Goal: Information Seeking & Learning: Learn about a topic

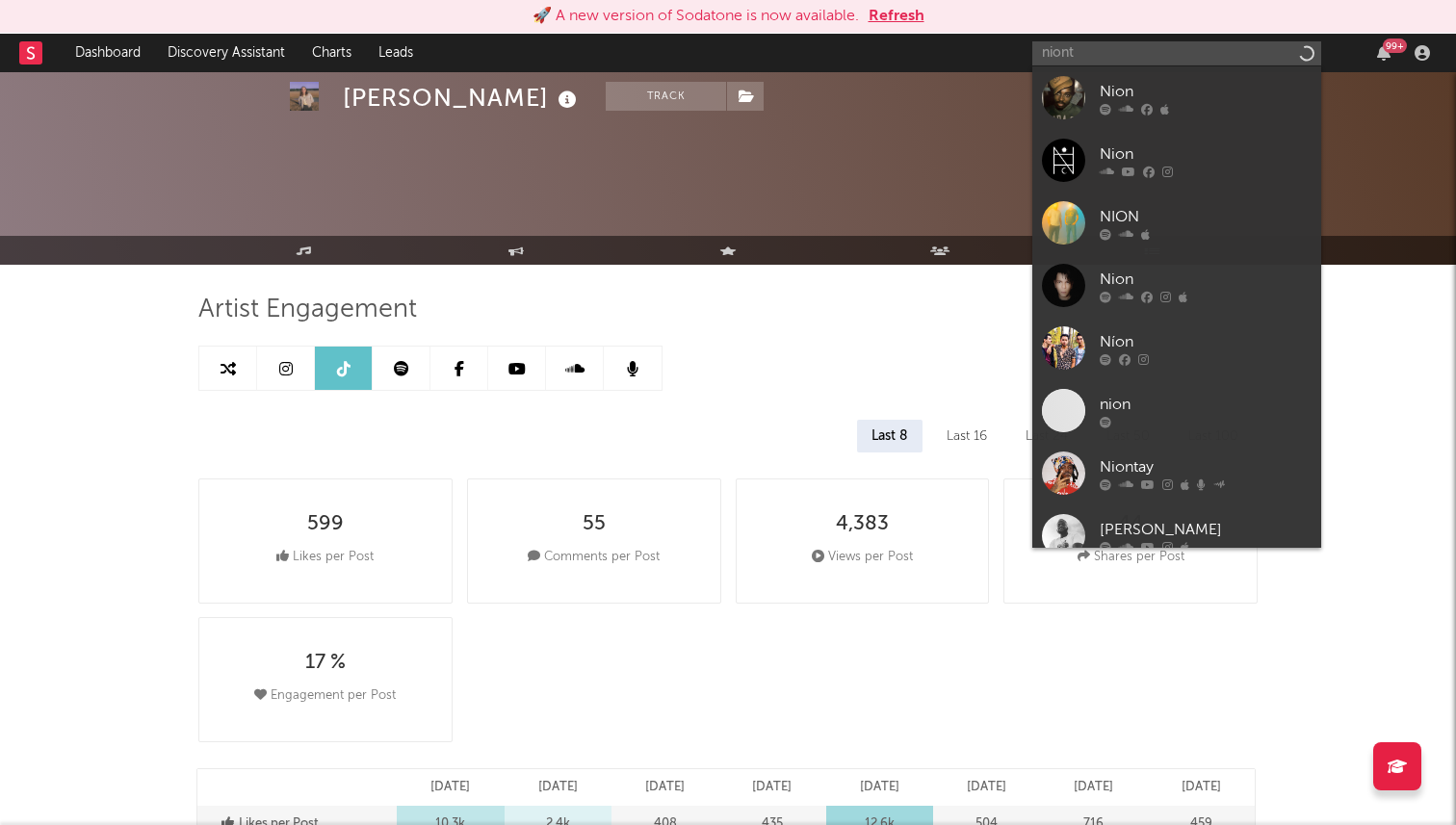
select select "6m"
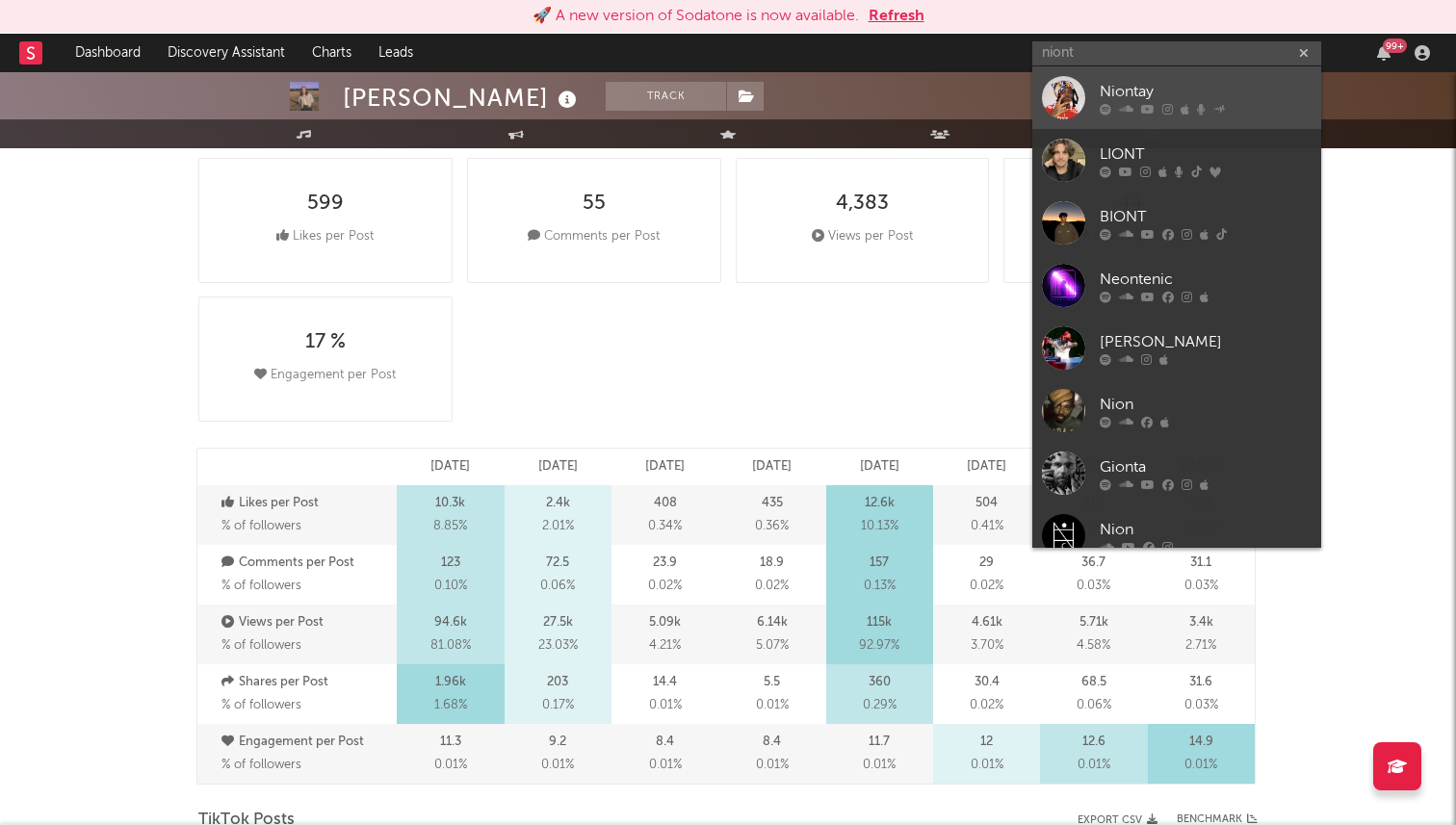
type input "niont"
click at [1150, 83] on div "Niontay" at bounding box center [1205, 91] width 212 height 23
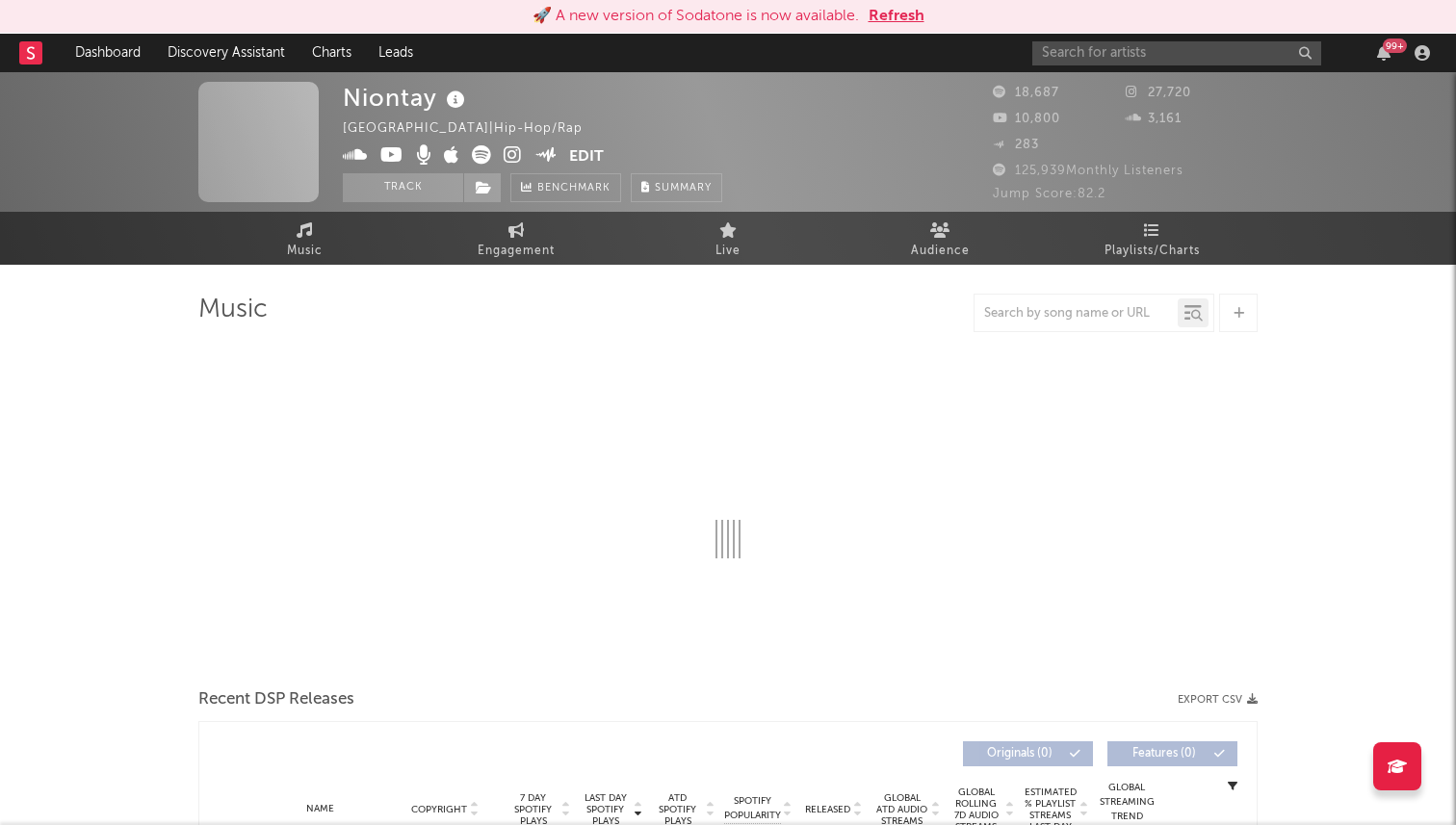
select select "6m"
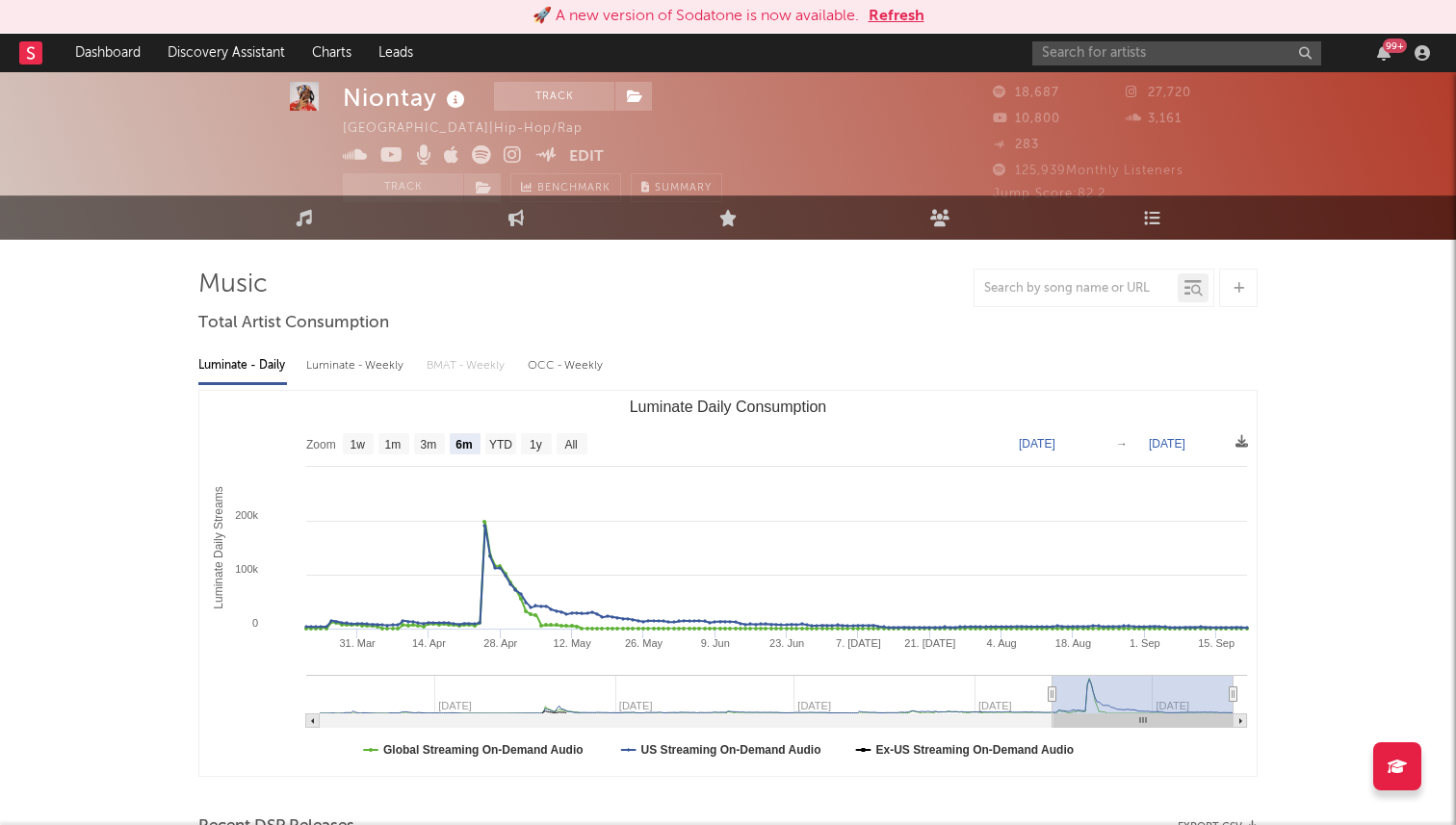
select select "6m"
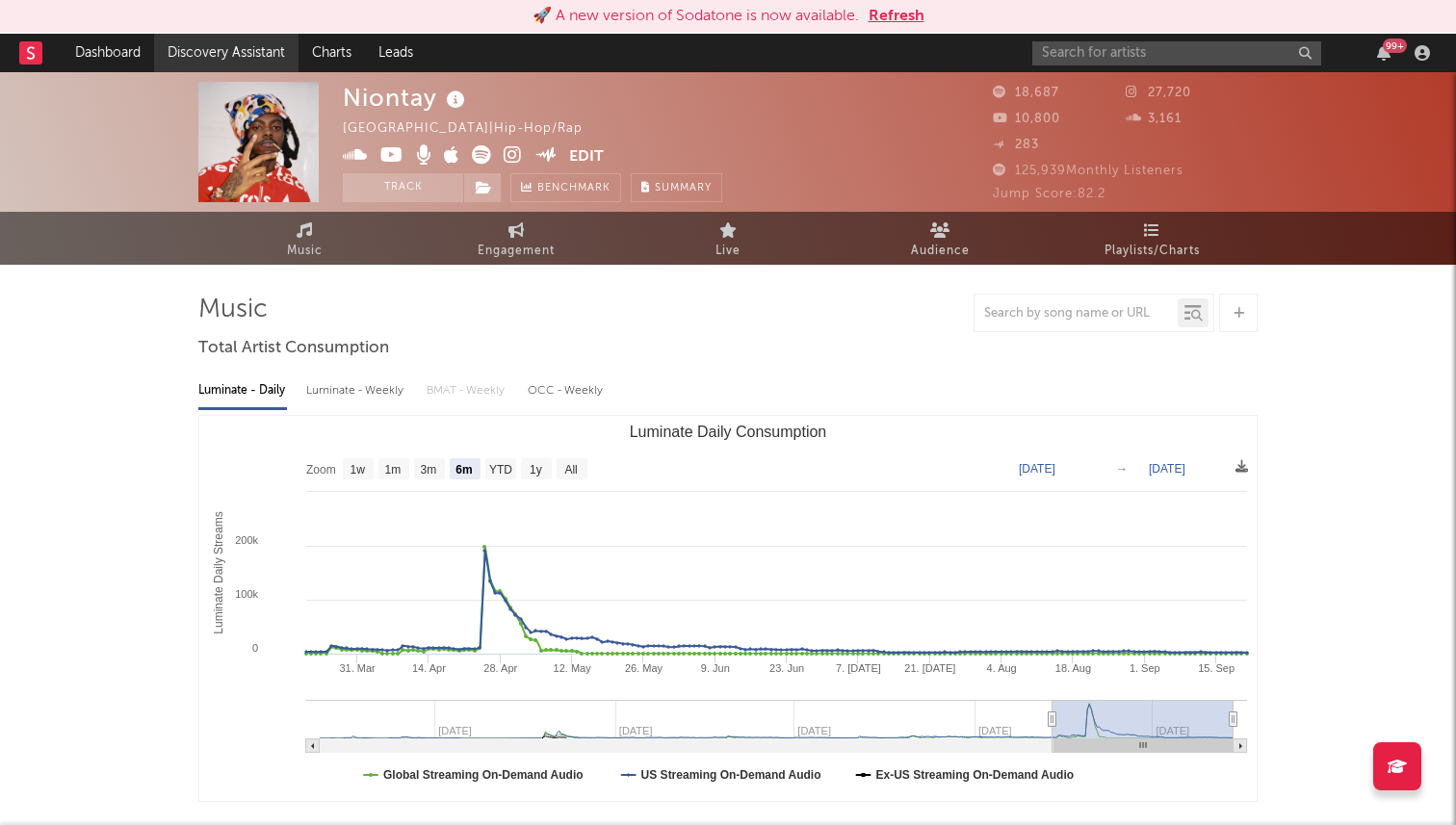
click at [250, 65] on link "Discovery Assistant" at bounding box center [226, 53] width 144 height 39
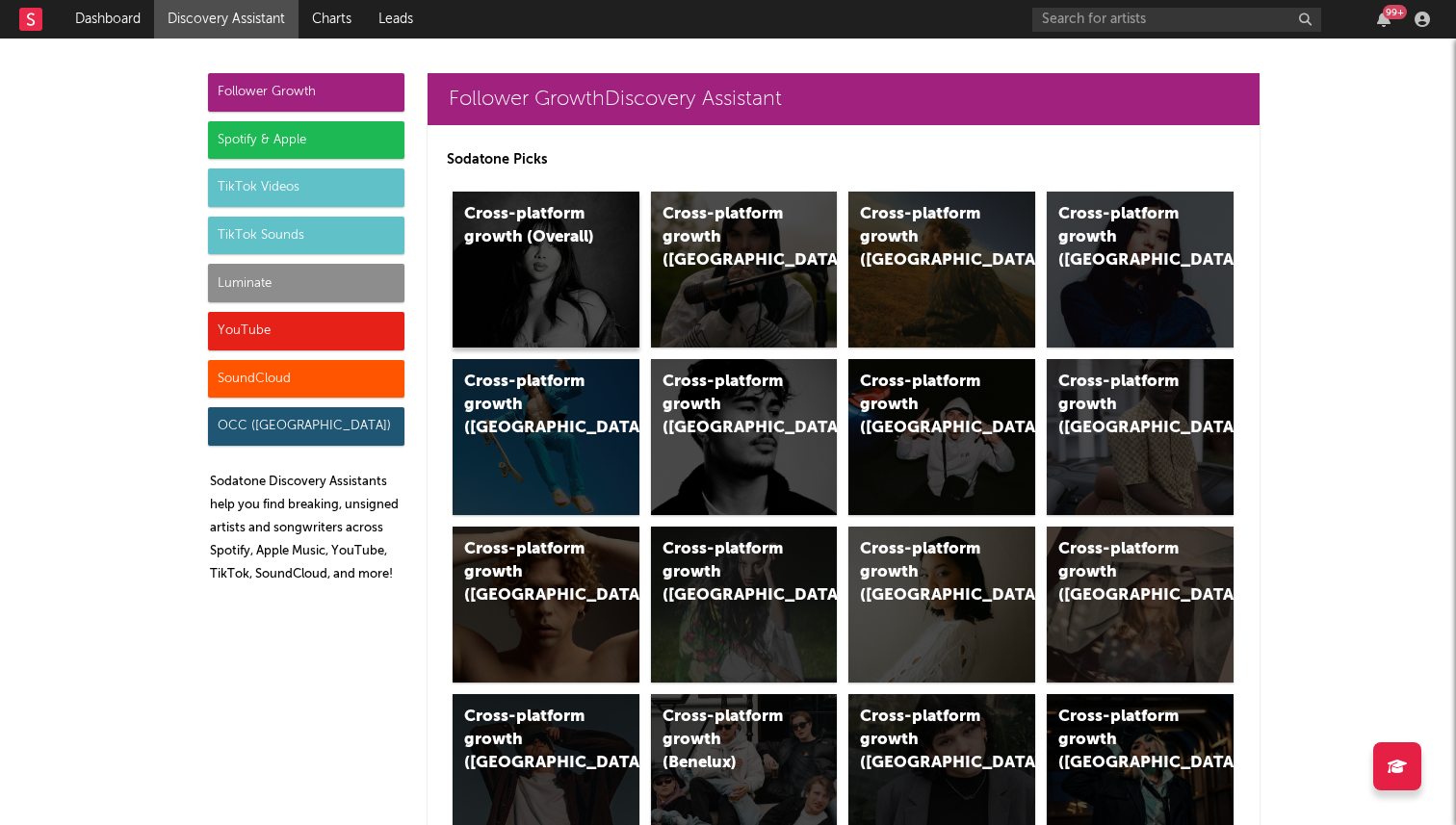
click at [576, 273] on div "Cross-platform growth (Overall)" at bounding box center [545, 269] width 187 height 156
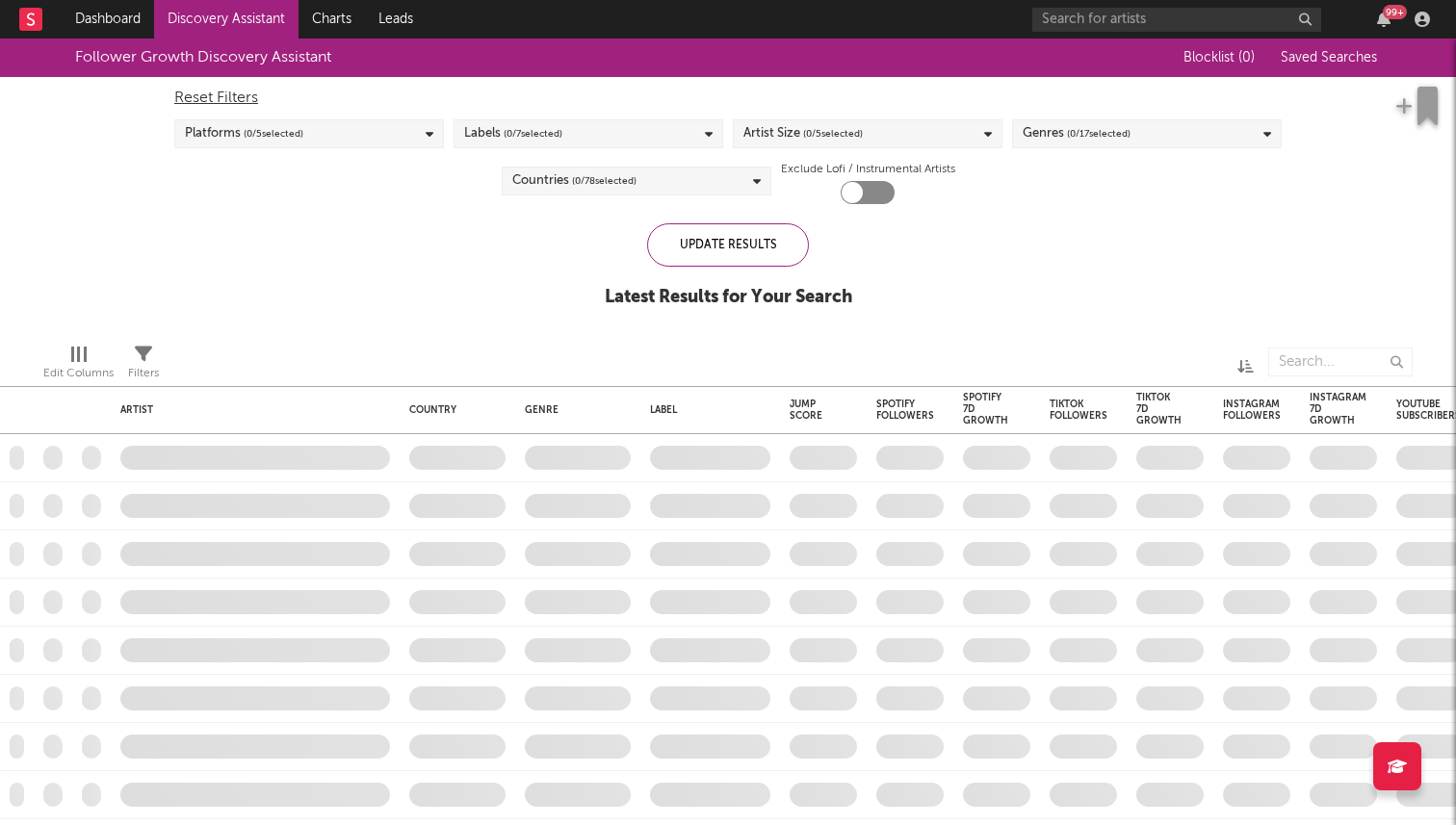
checkbox input "true"
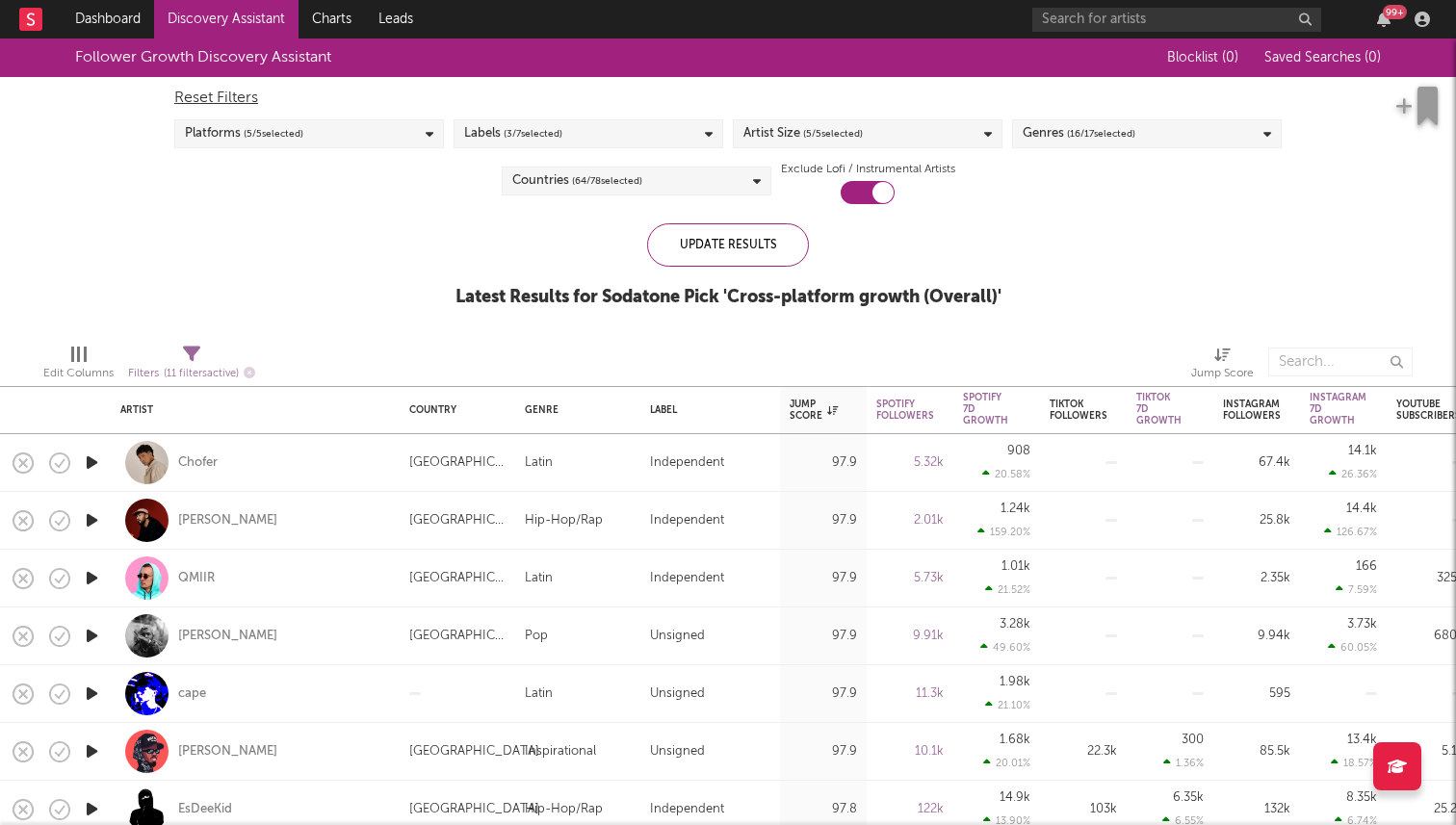
click at [1126, 137] on span "( 16 / 17 selected)" at bounding box center [1100, 134] width 69 height 23
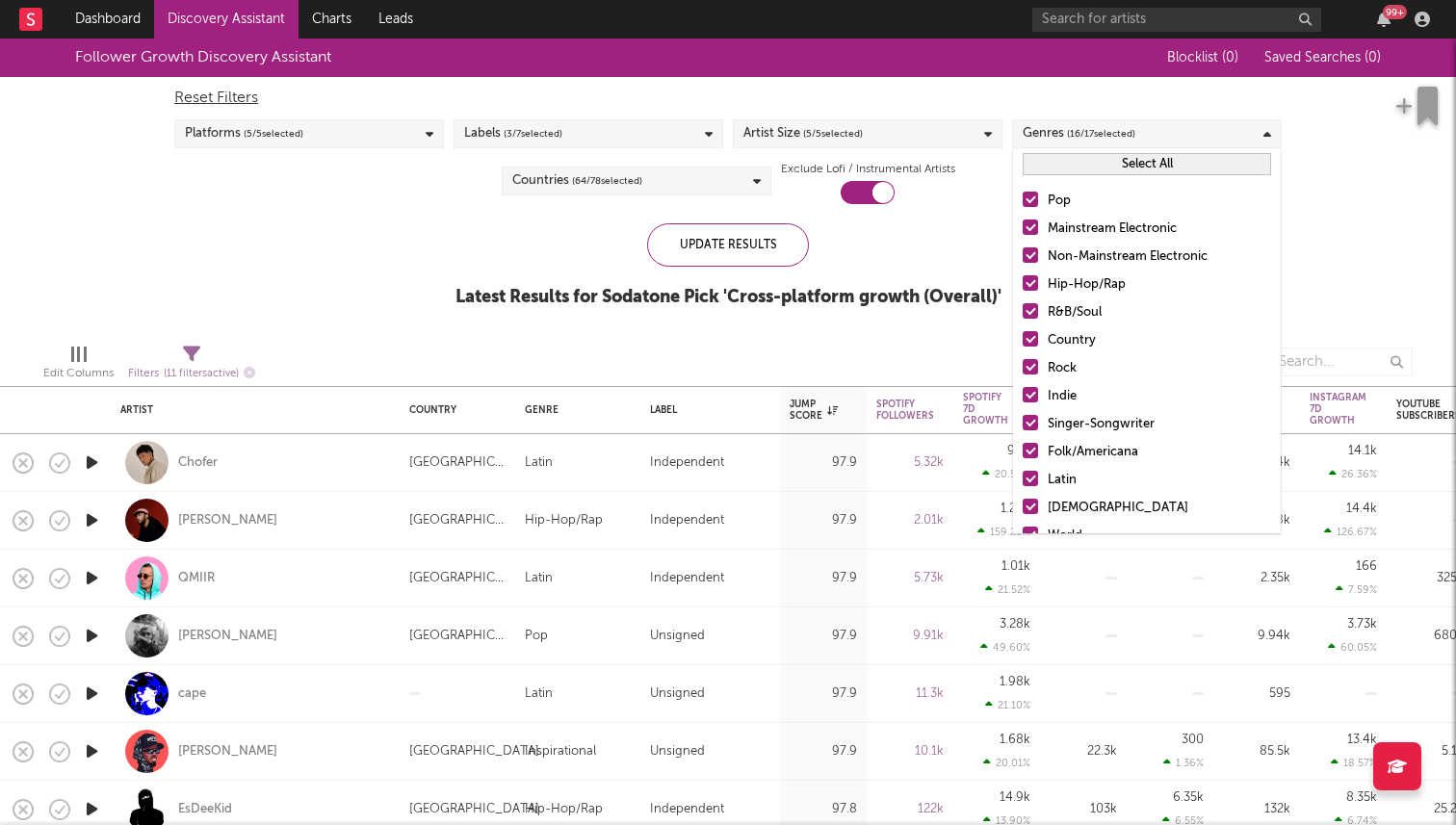
click at [1135, 161] on button "Select All" at bounding box center [1147, 164] width 248 height 22
click at [1135, 161] on button "Deselect All" at bounding box center [1147, 164] width 248 height 22
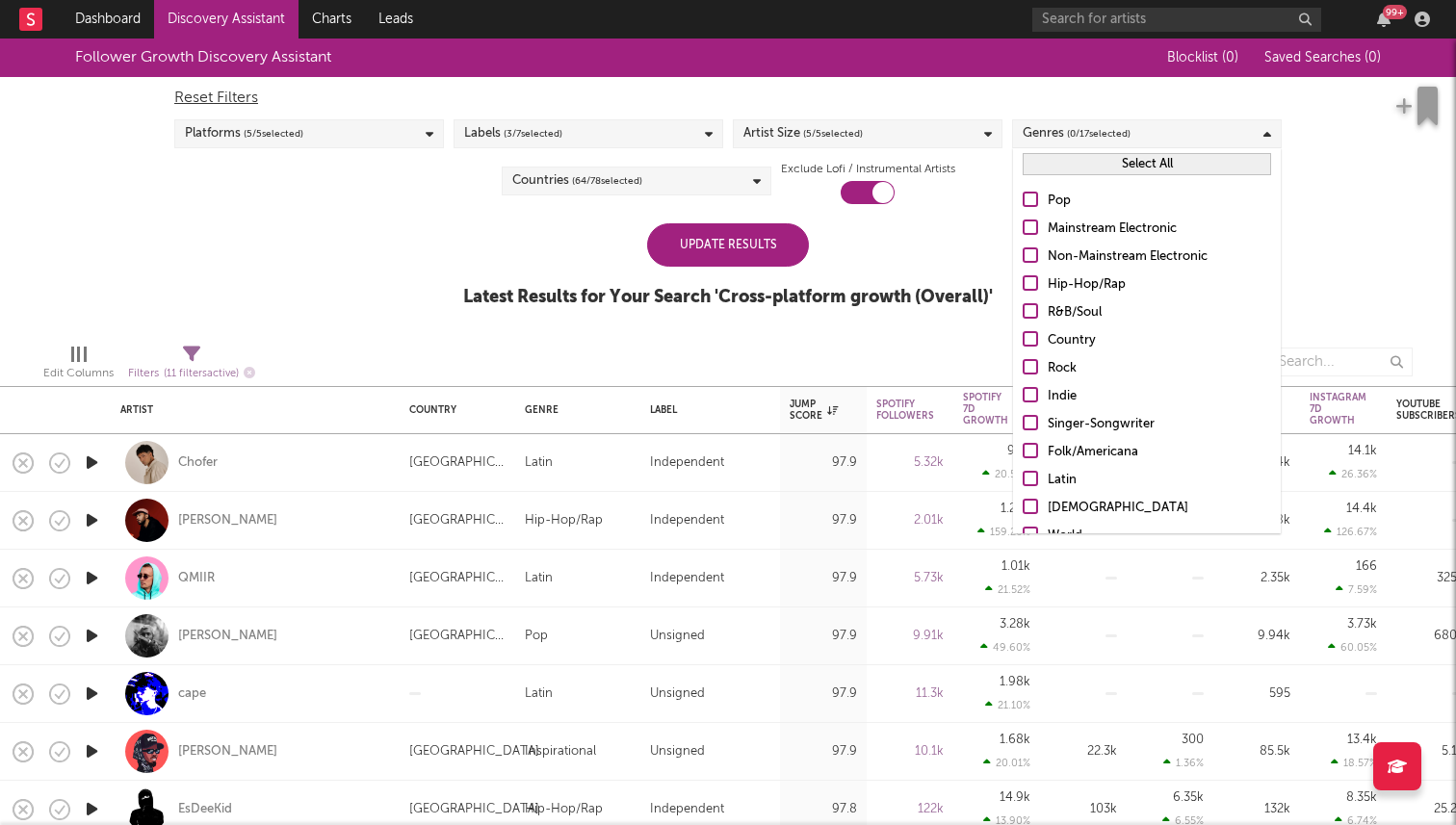
click at [1087, 278] on div "Hip-Hop/Rap" at bounding box center [1159, 285] width 224 height 23
click at [1023, 278] on input "Hip-Hop/Rap" at bounding box center [1023, 285] width 0 height 23
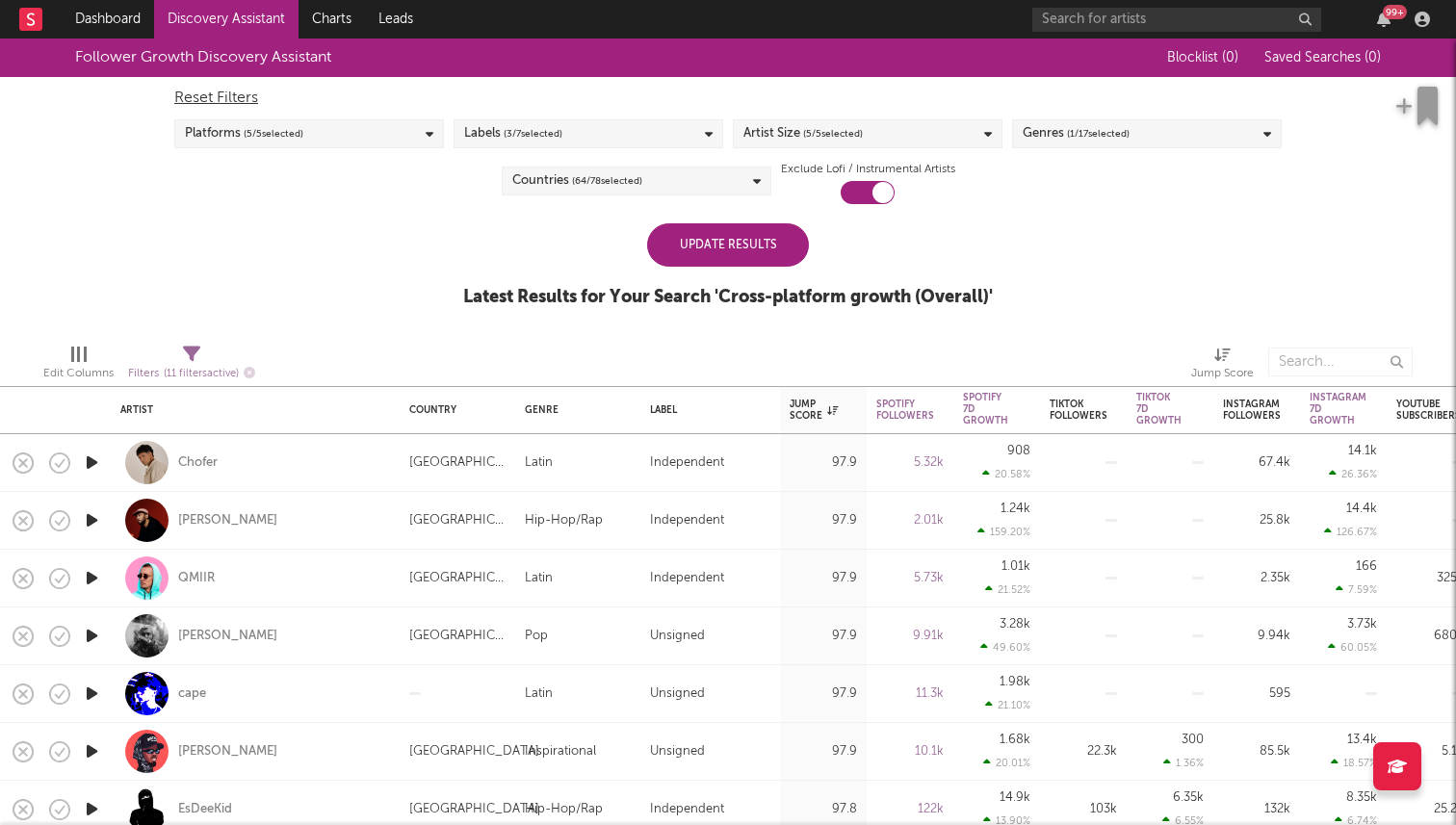
click at [1343, 228] on div "Follower Growth Discovery Assistant Blocklist ( 0 ) Saved Searches ( 0 ) Reset …" at bounding box center [728, 183] width 1456 height 290
click at [771, 252] on div "Update Results" at bounding box center [728, 245] width 162 height 44
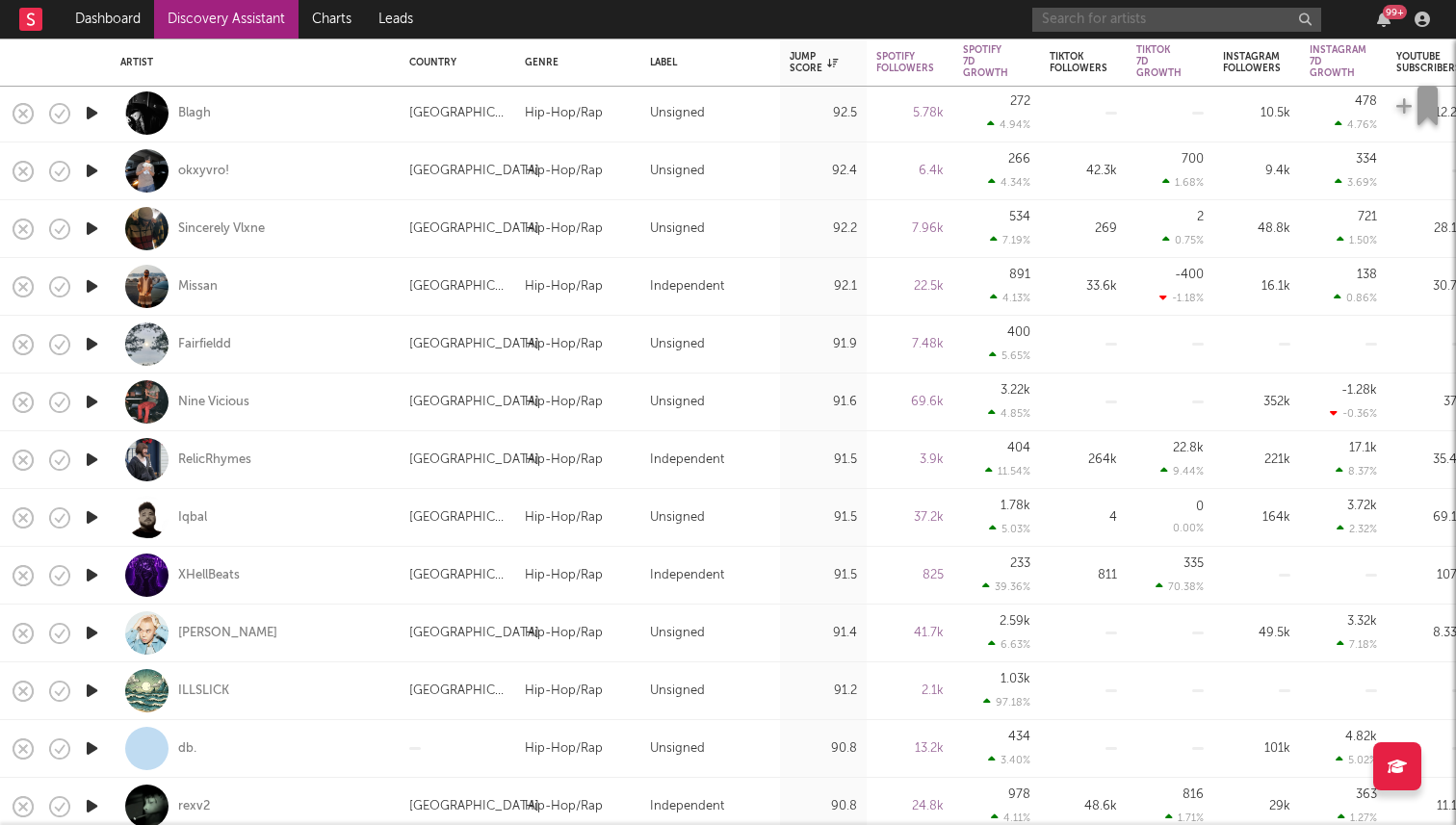
click at [1107, 19] on input "text" at bounding box center [1176, 19] width 289 height 24
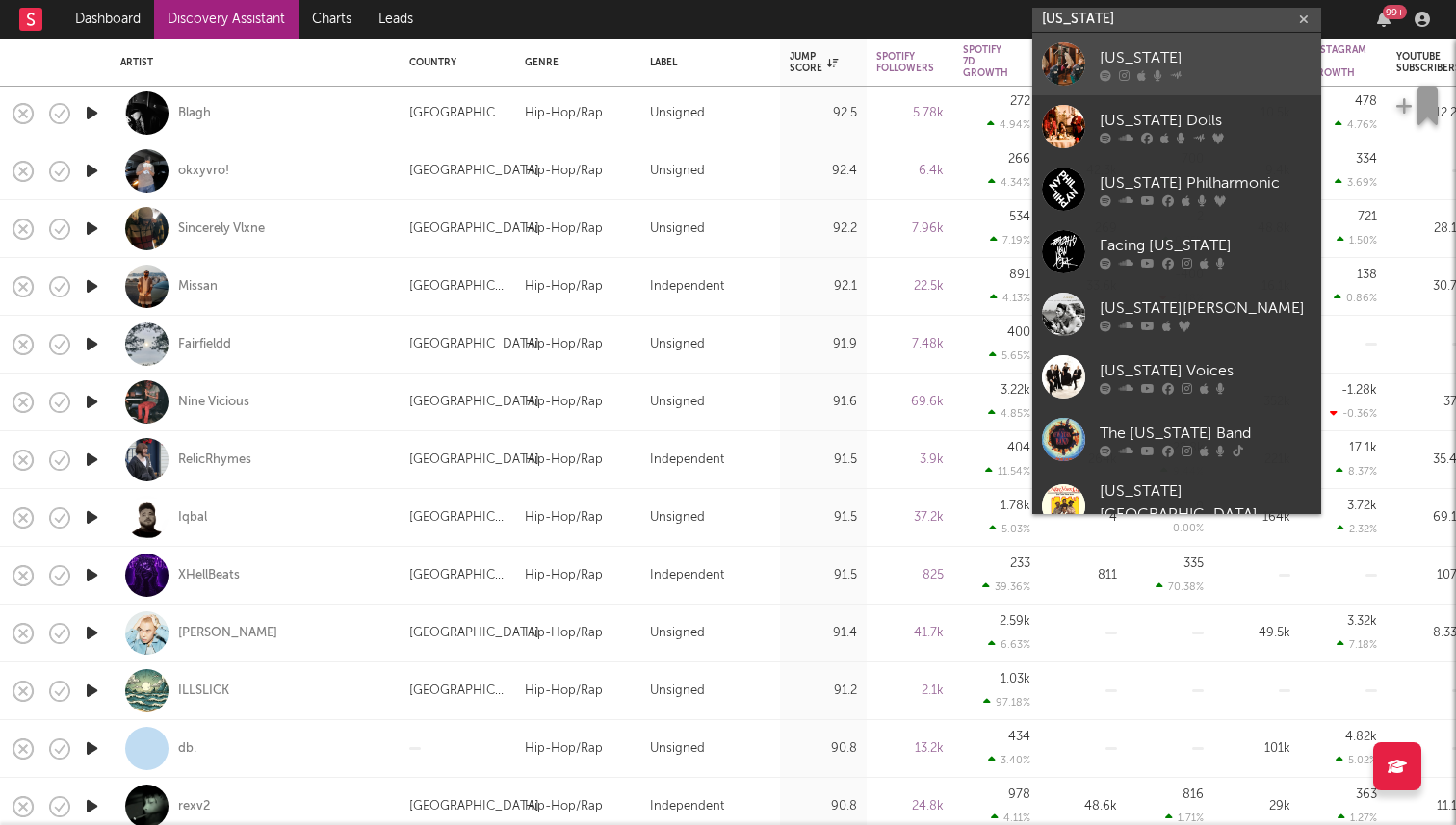
type input "new york"
click at [1137, 75] on icon at bounding box center [1141, 76] width 9 height 12
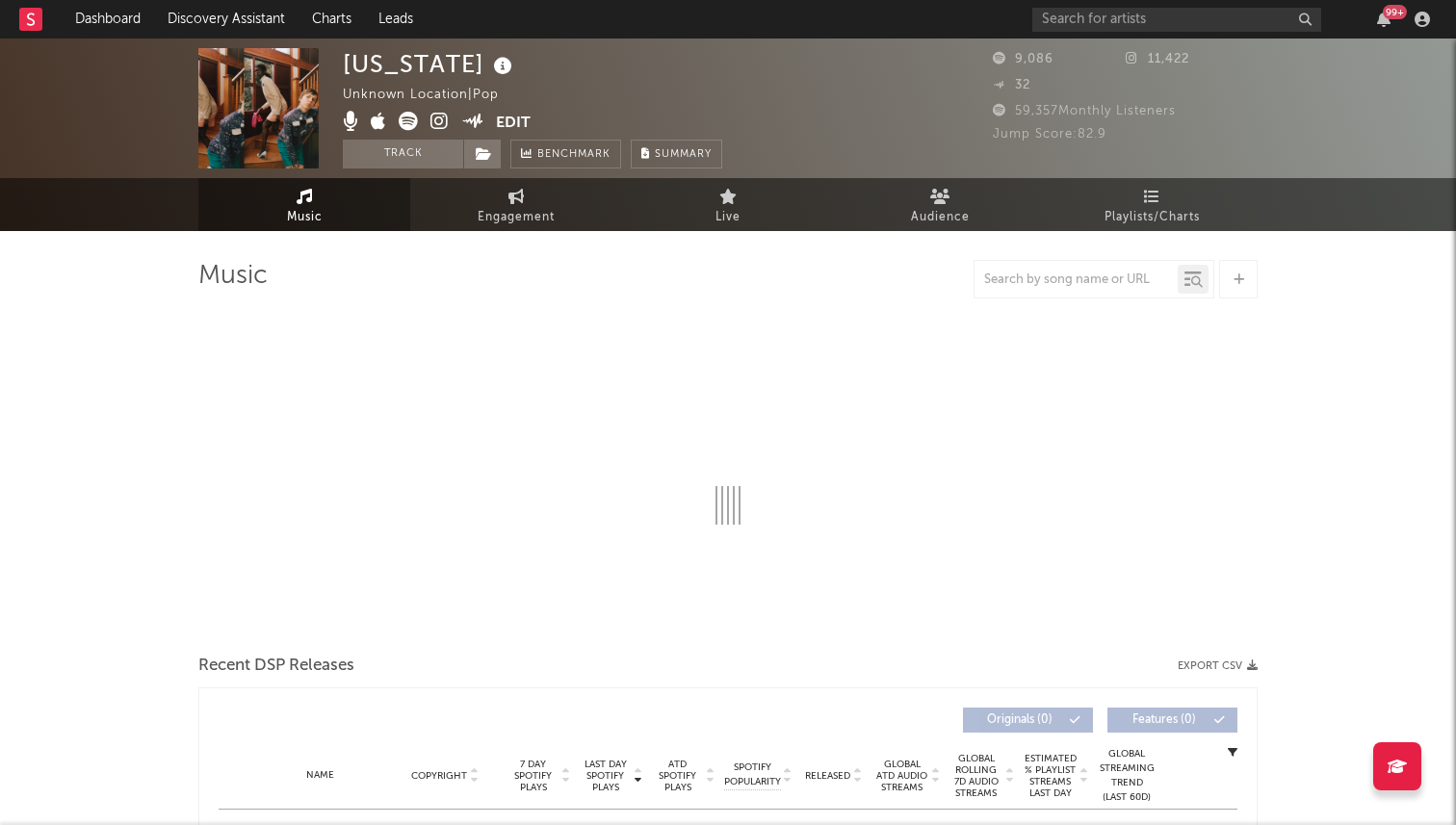
select select "1w"
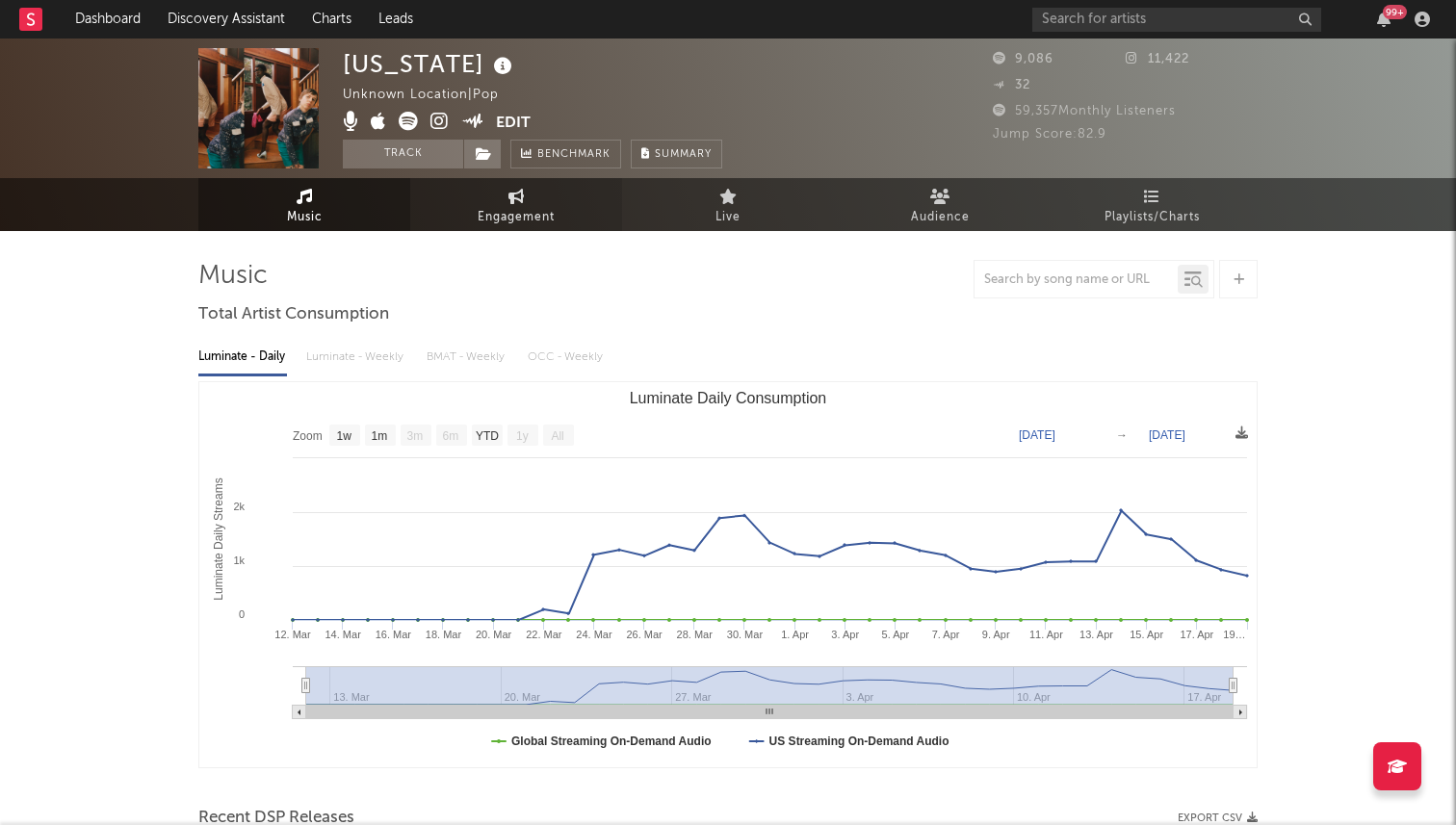
click at [486, 219] on span "Engagement" at bounding box center [516, 218] width 77 height 23
select select "1w"
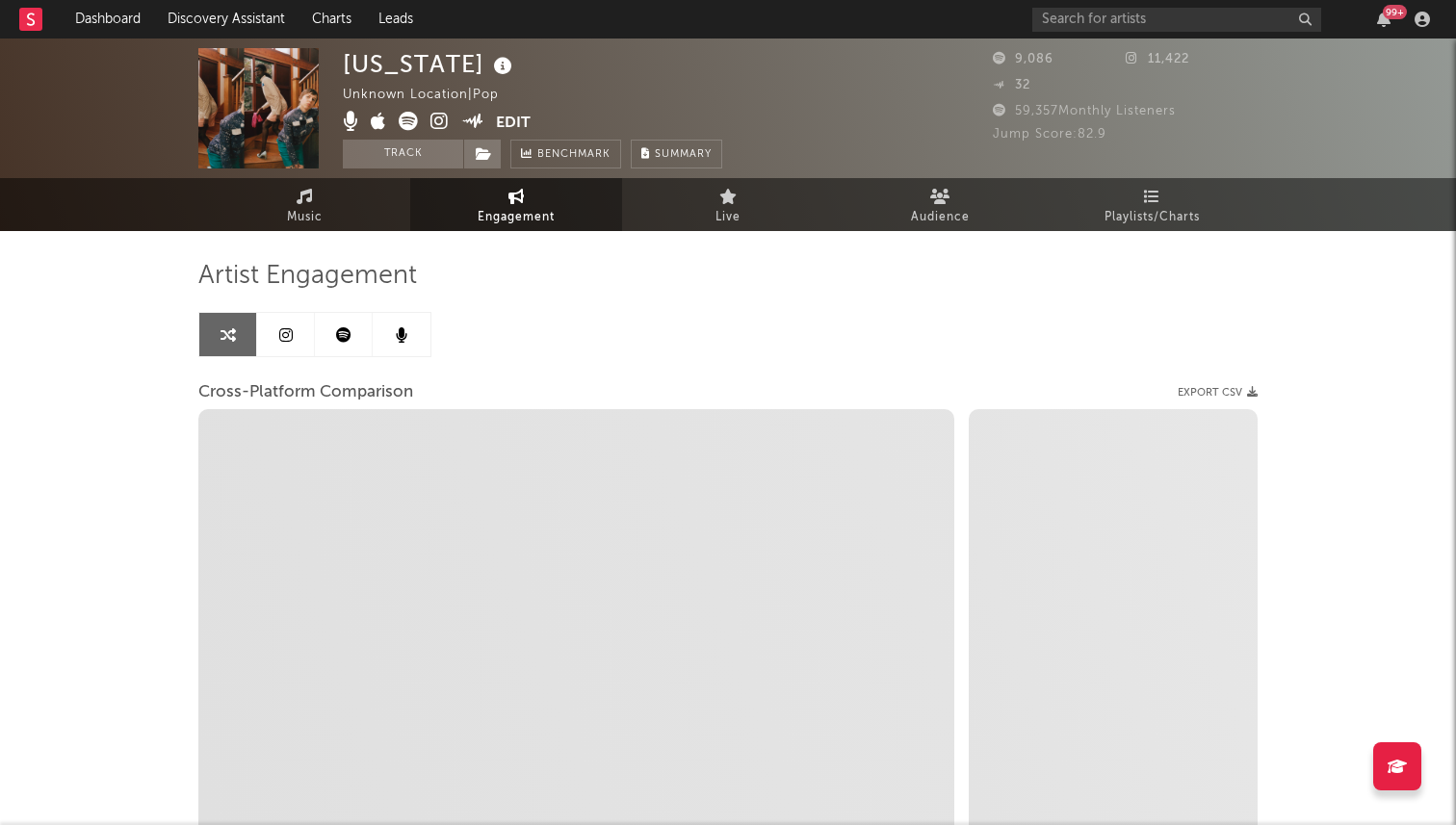
click at [280, 332] on icon at bounding box center [286, 335] width 14 height 15
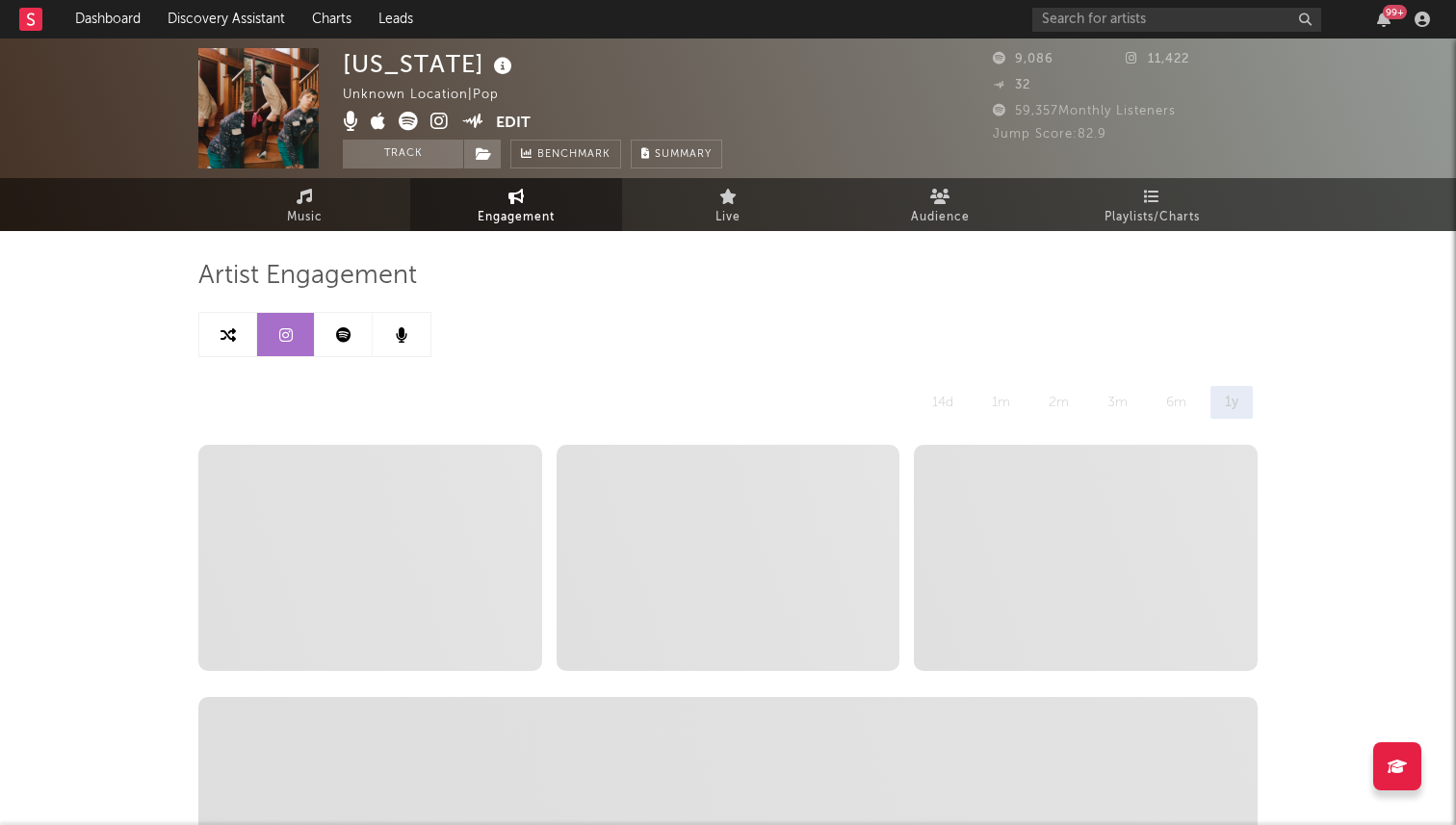
select select "1w"
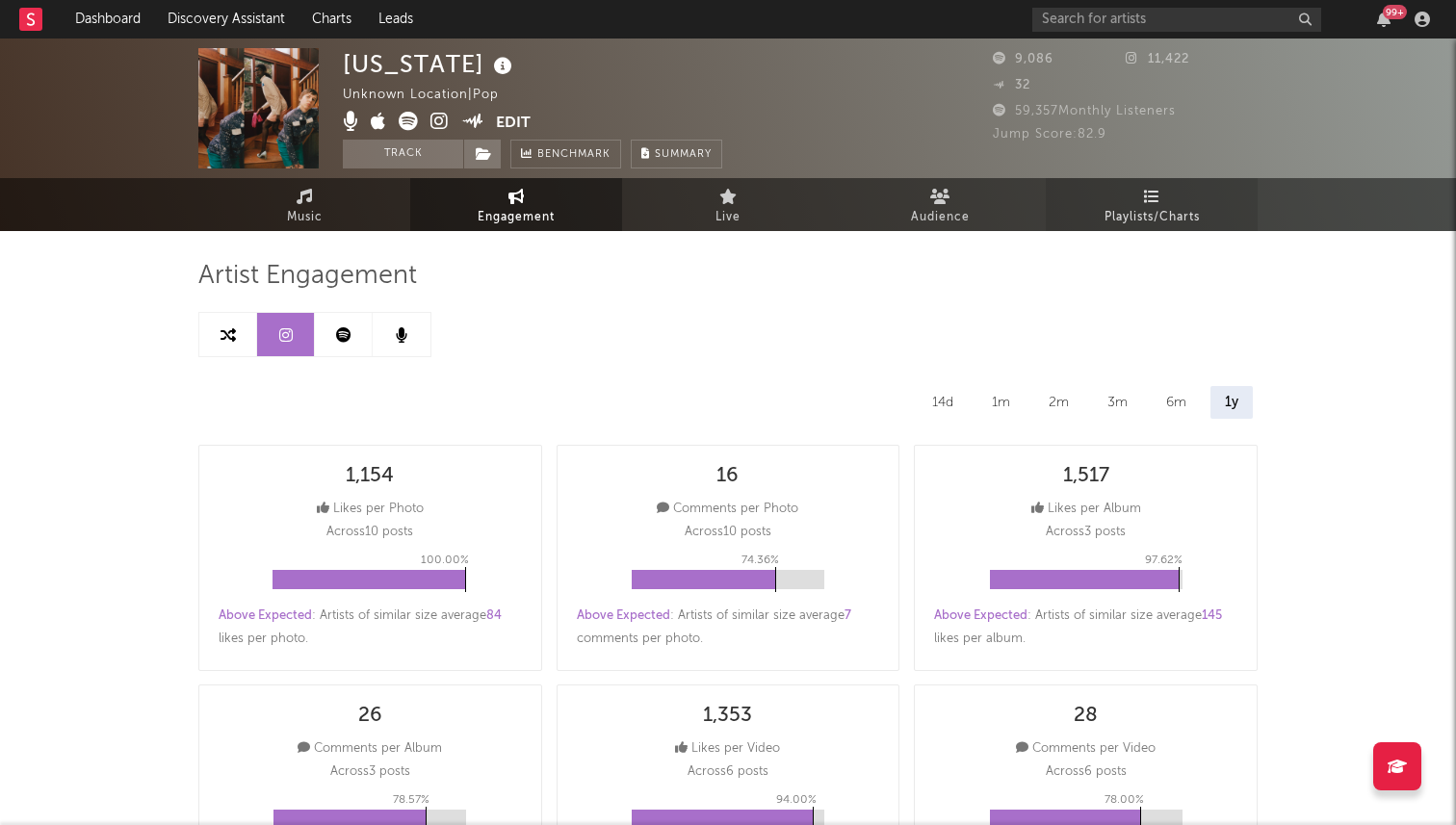
click at [1125, 211] on span "Playlists/Charts" at bounding box center [1152, 218] width 95 height 23
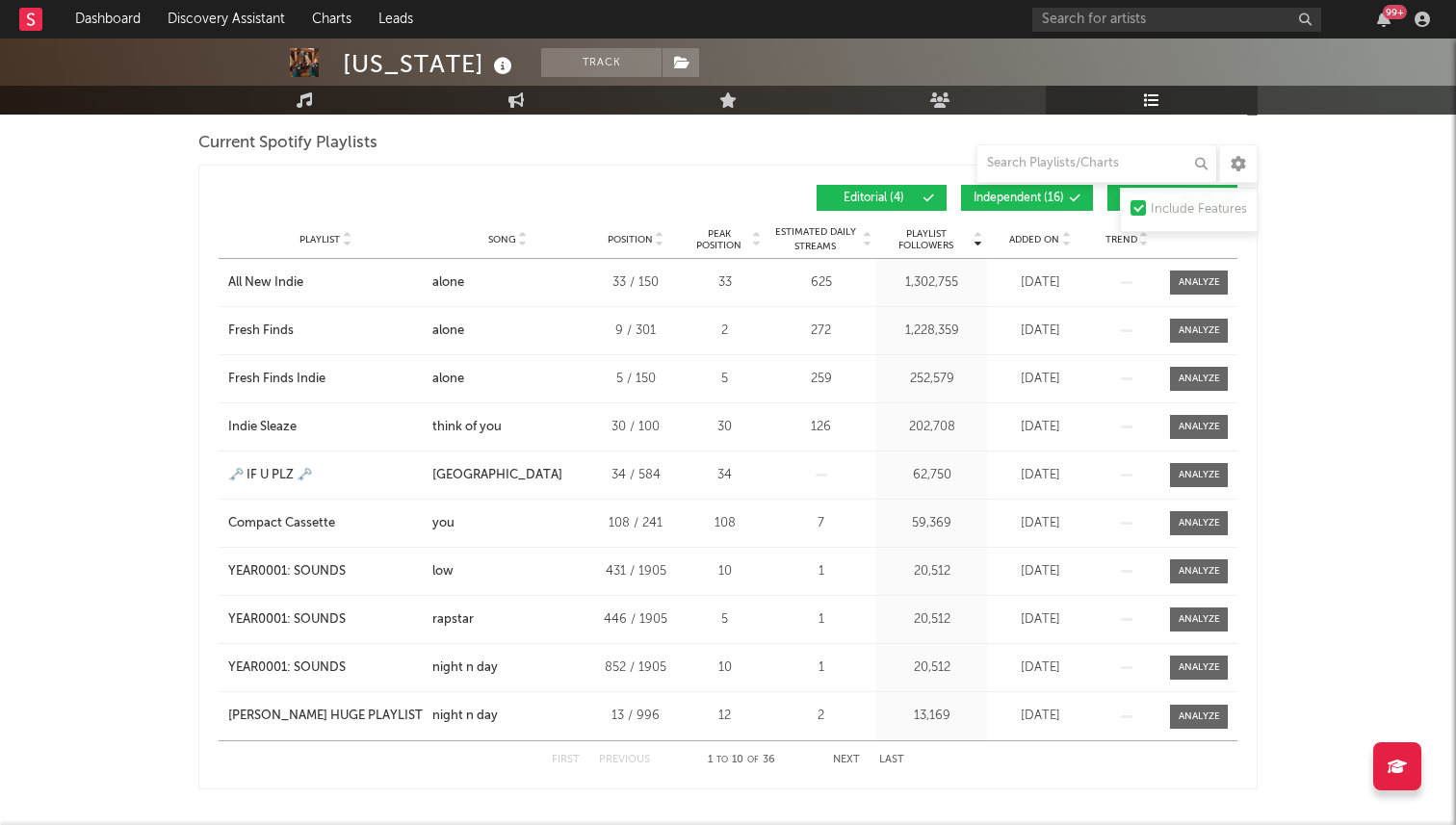
scroll to position [278, 0]
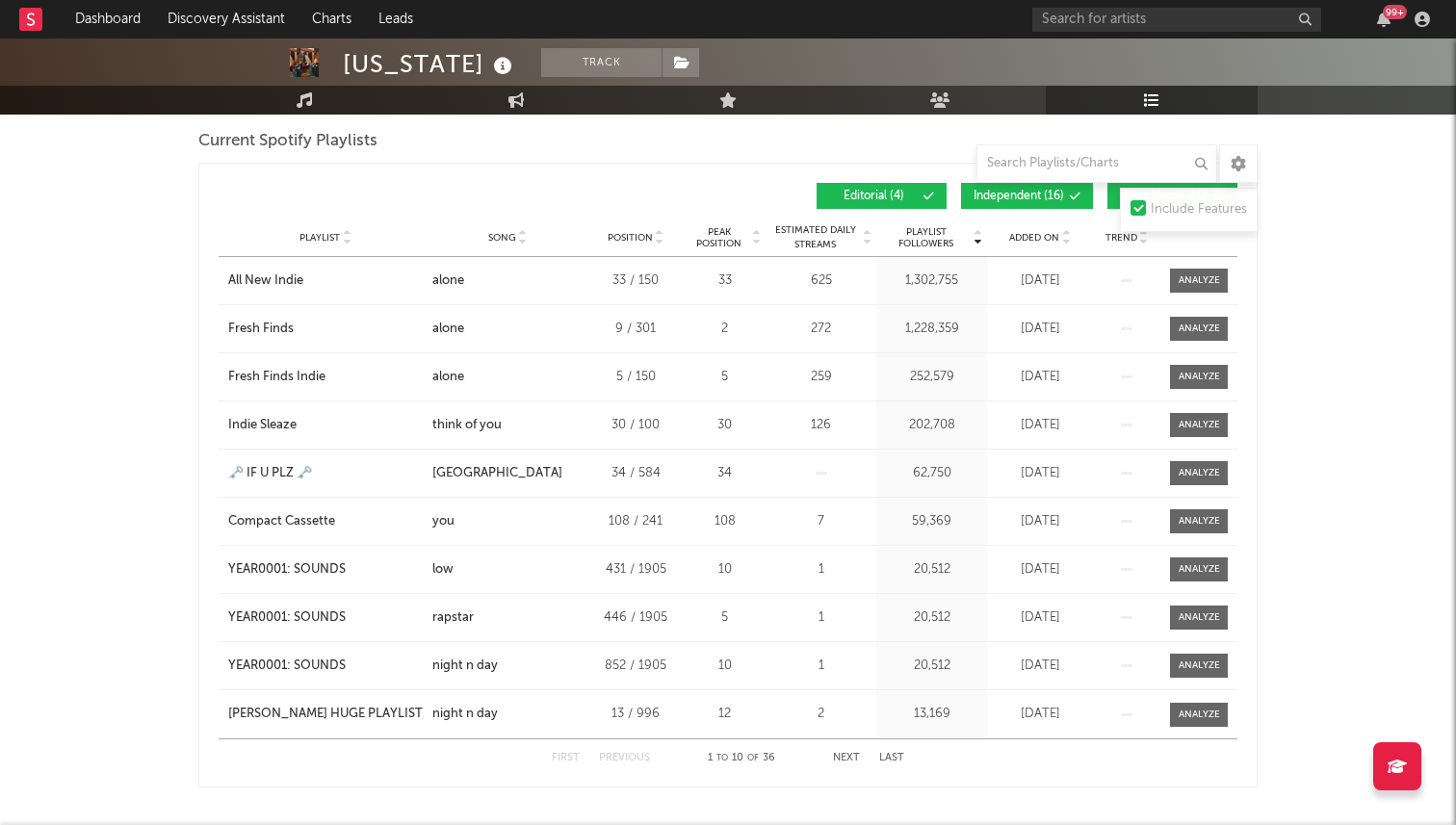
click at [1001, 199] on span "Independent ( 16 )" at bounding box center [1018, 197] width 90 height 12
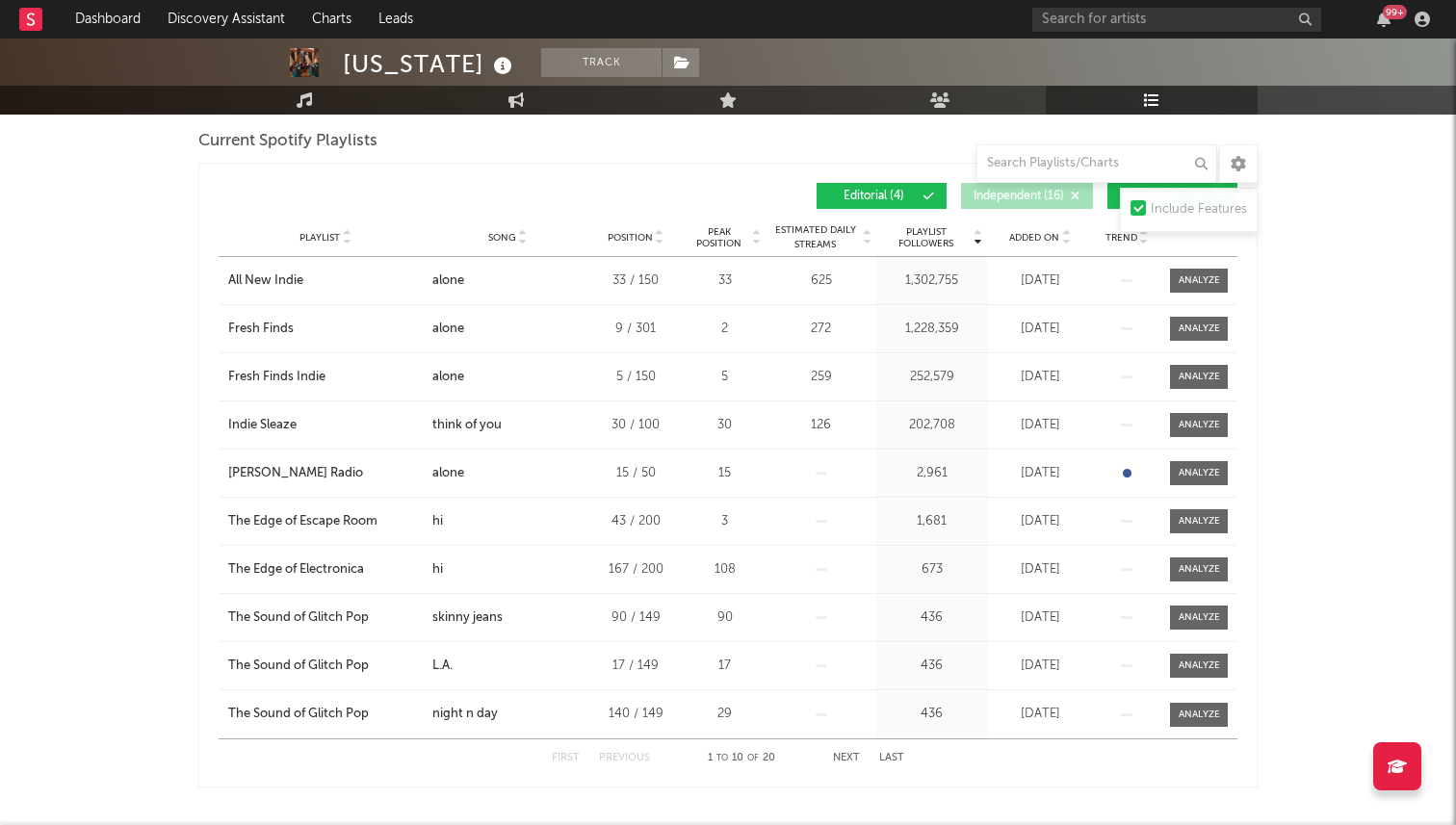
click at [1113, 196] on button "Algorithmic ( 16 )" at bounding box center [1172, 196] width 130 height 26
